Goal: Navigation & Orientation: Go to known website

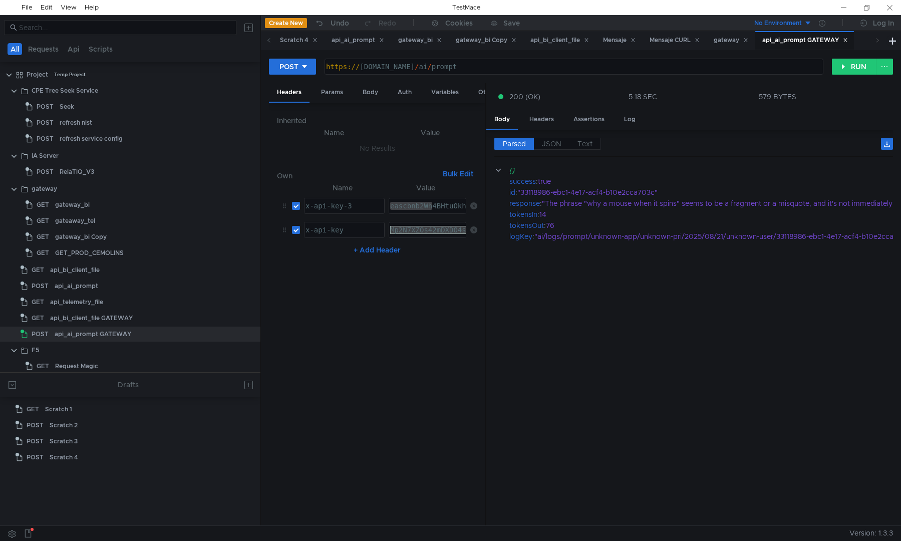
scroll to position [0, 2]
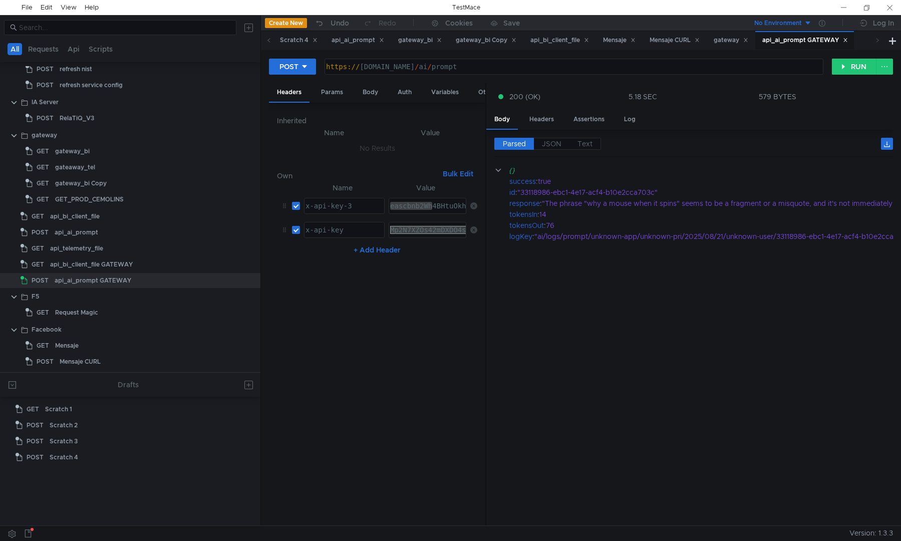
scroll to position [0, 2]
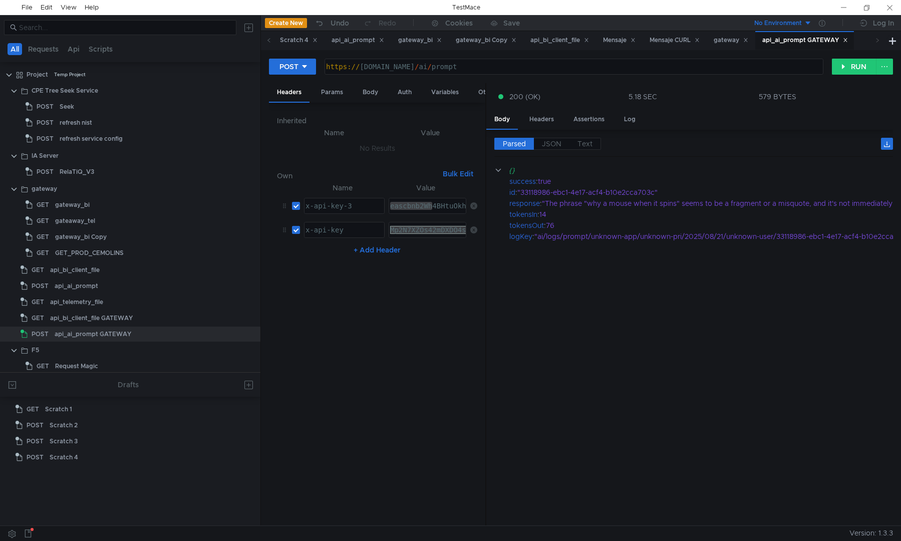
scroll to position [0, 2]
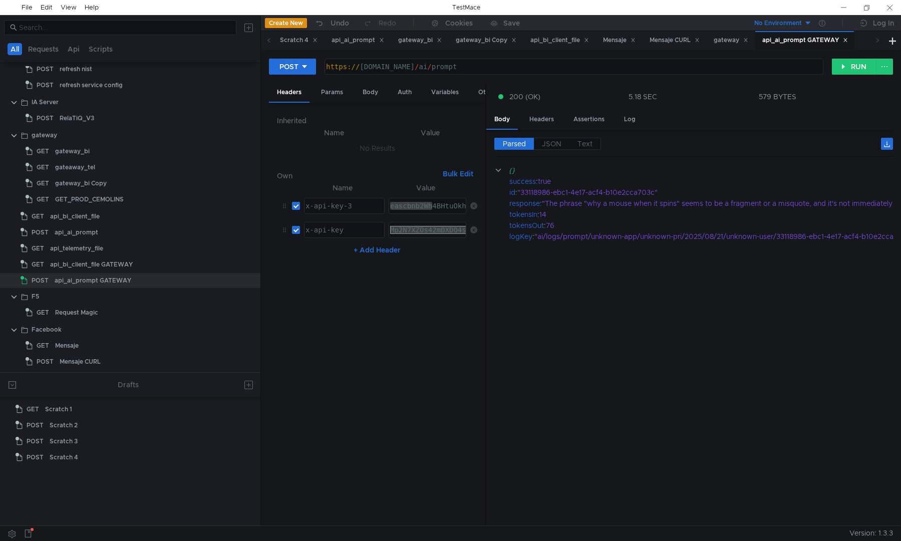
scroll to position [0, 2]
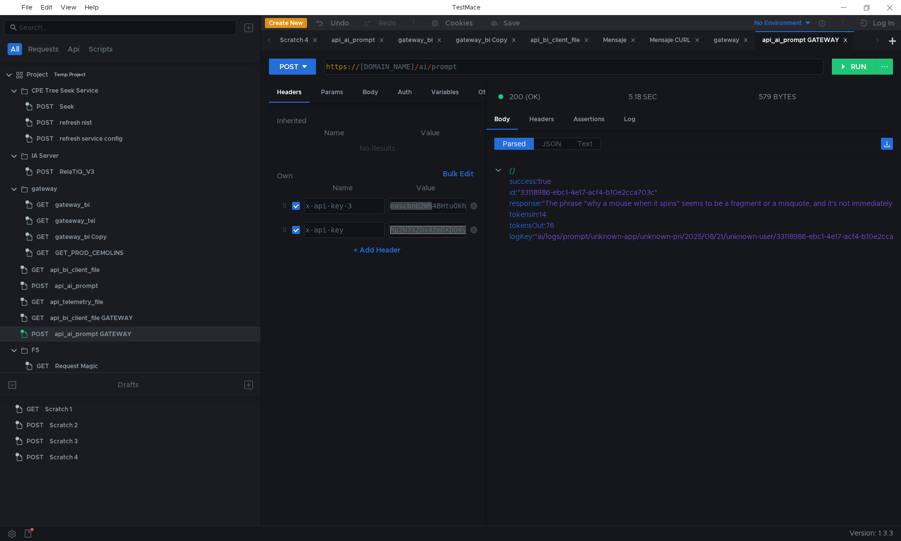
scroll to position [0, 2]
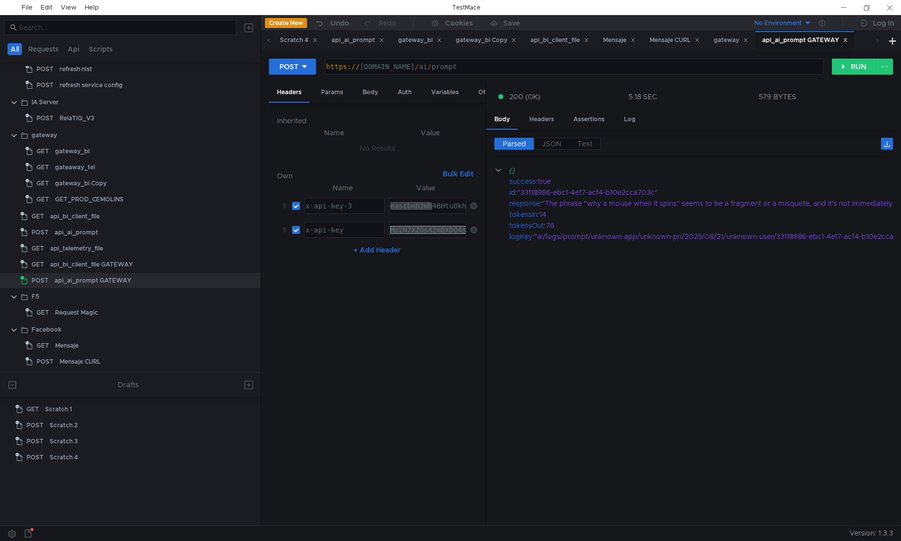
scroll to position [0, 2]
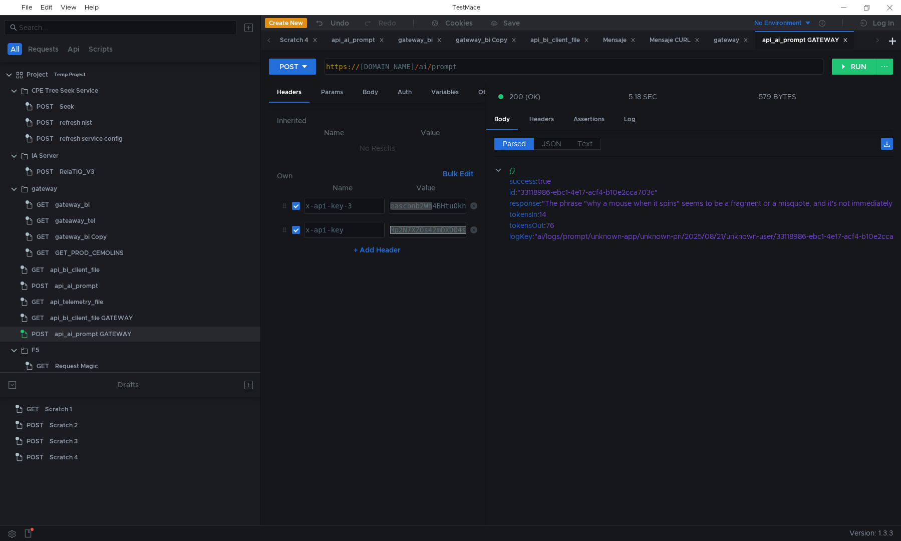
scroll to position [0, 2]
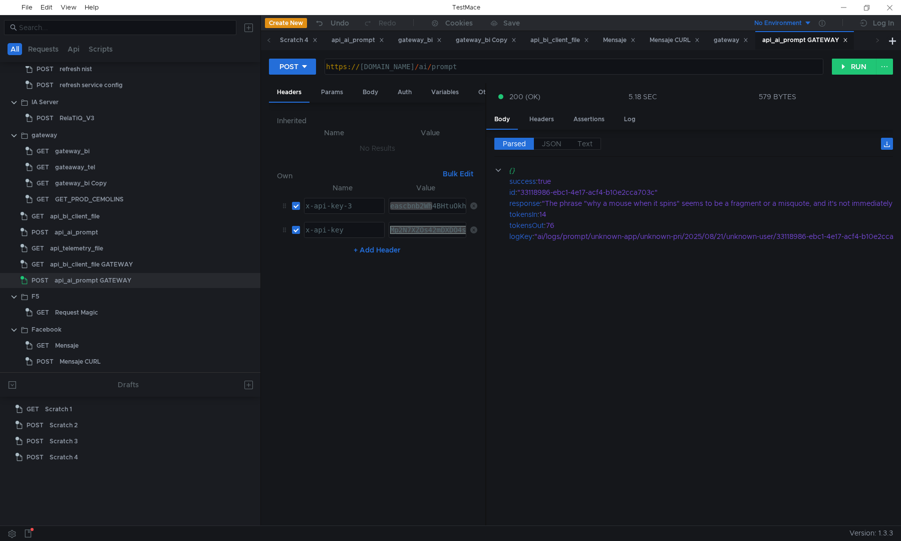
scroll to position [0, 2]
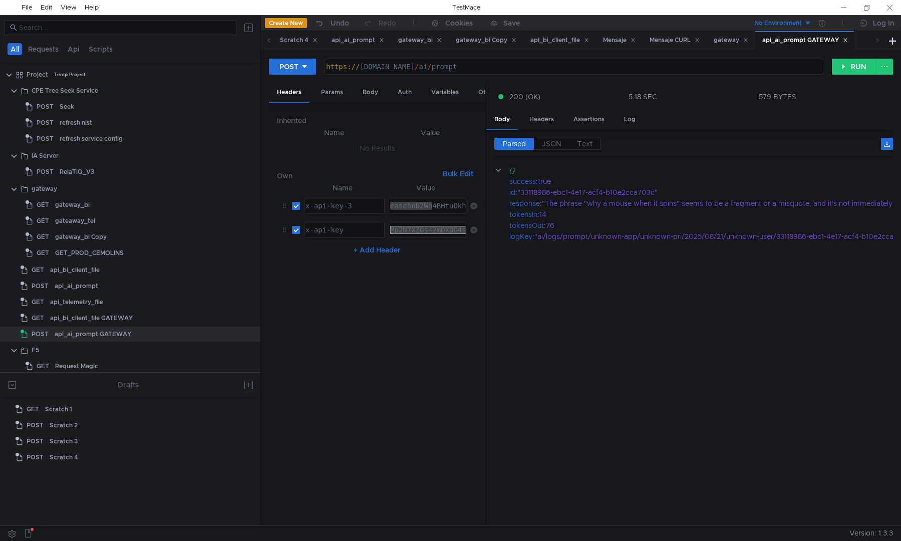
scroll to position [0, 2]
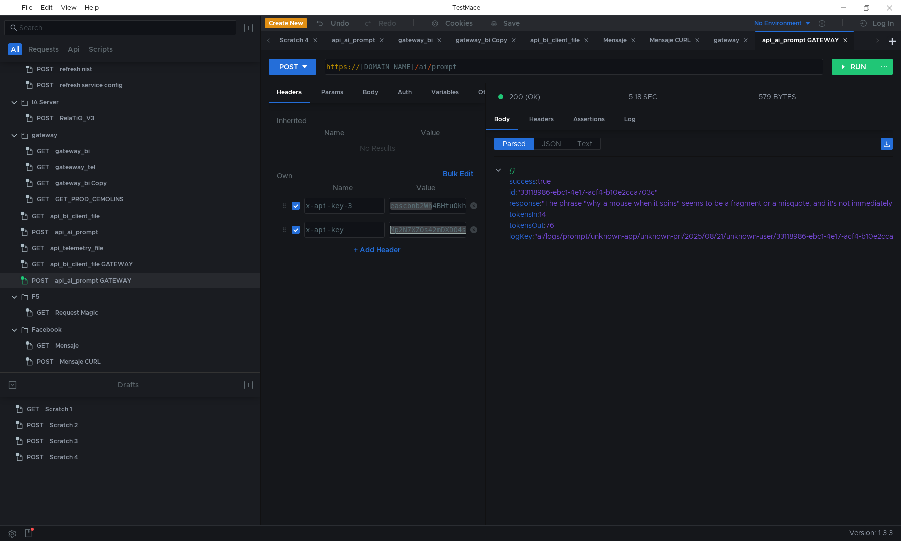
scroll to position [0, 2]
